Goal: Task Accomplishment & Management: Manage account settings

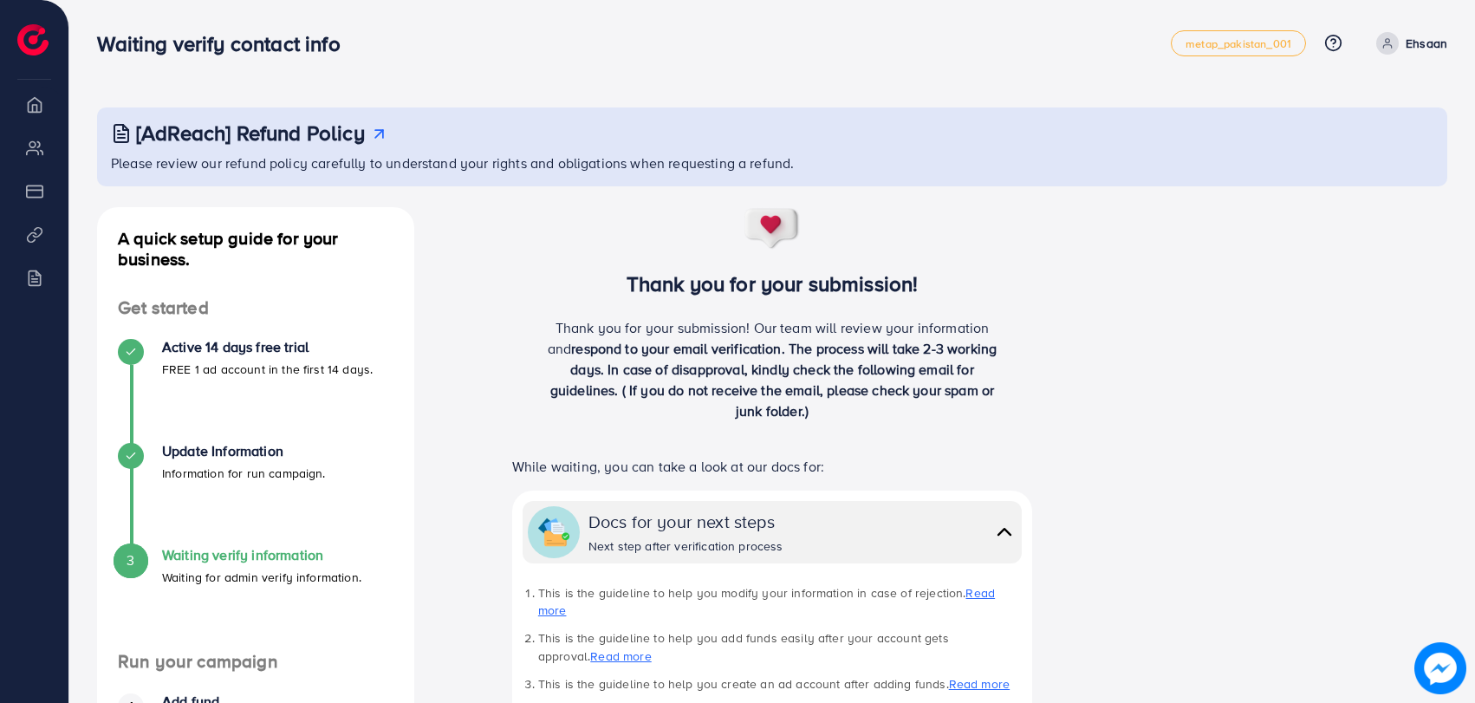
scroll to position [32, 0]
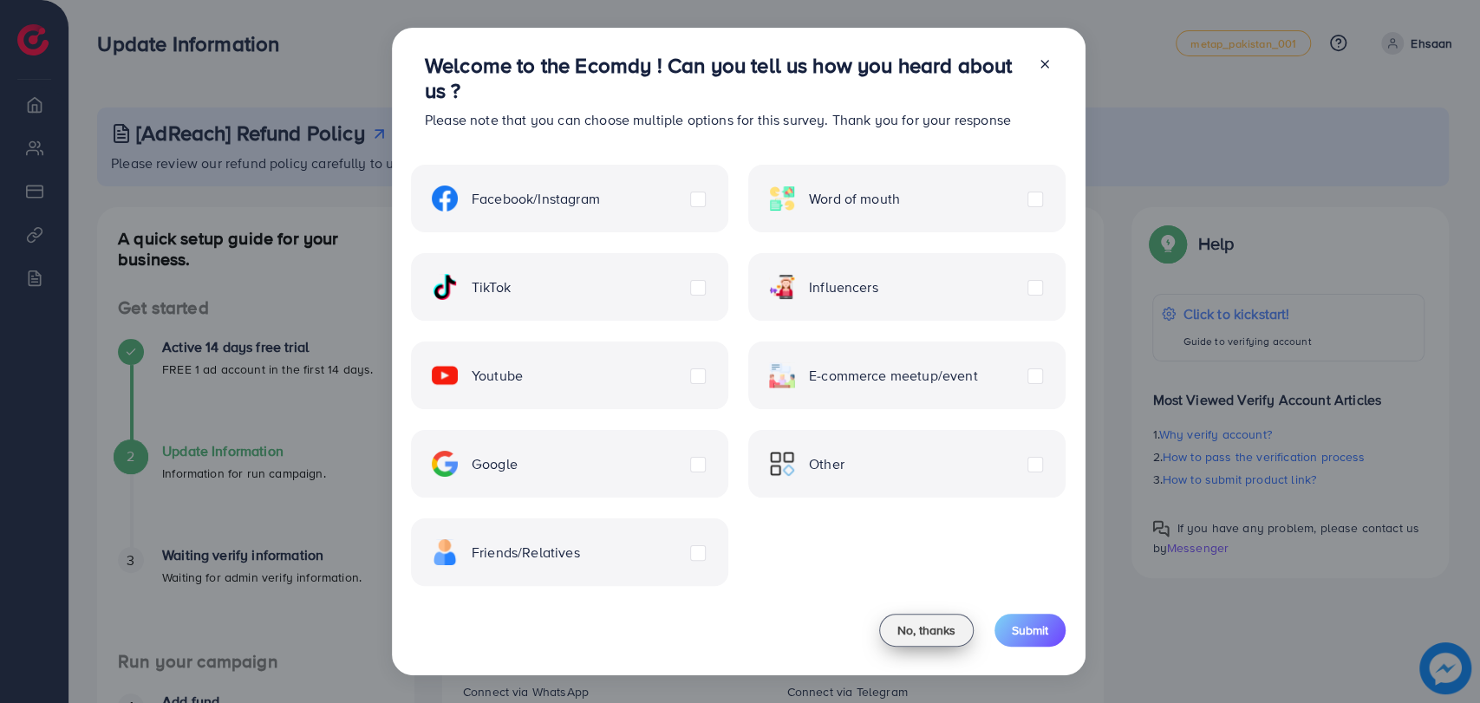
click at [922, 631] on span "No, thanks" at bounding box center [926, 630] width 58 height 17
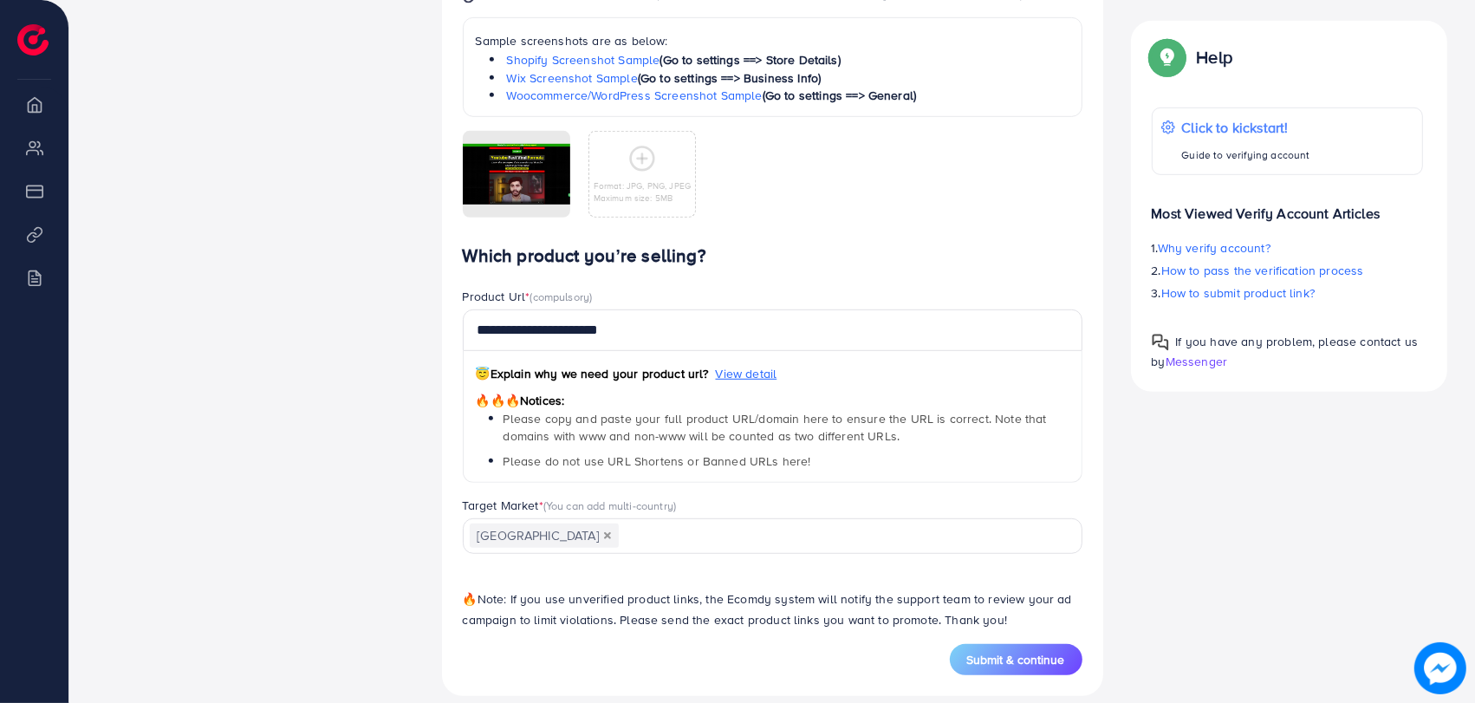
scroll to position [974, 0]
